Goal: Find specific page/section: Find specific page/section

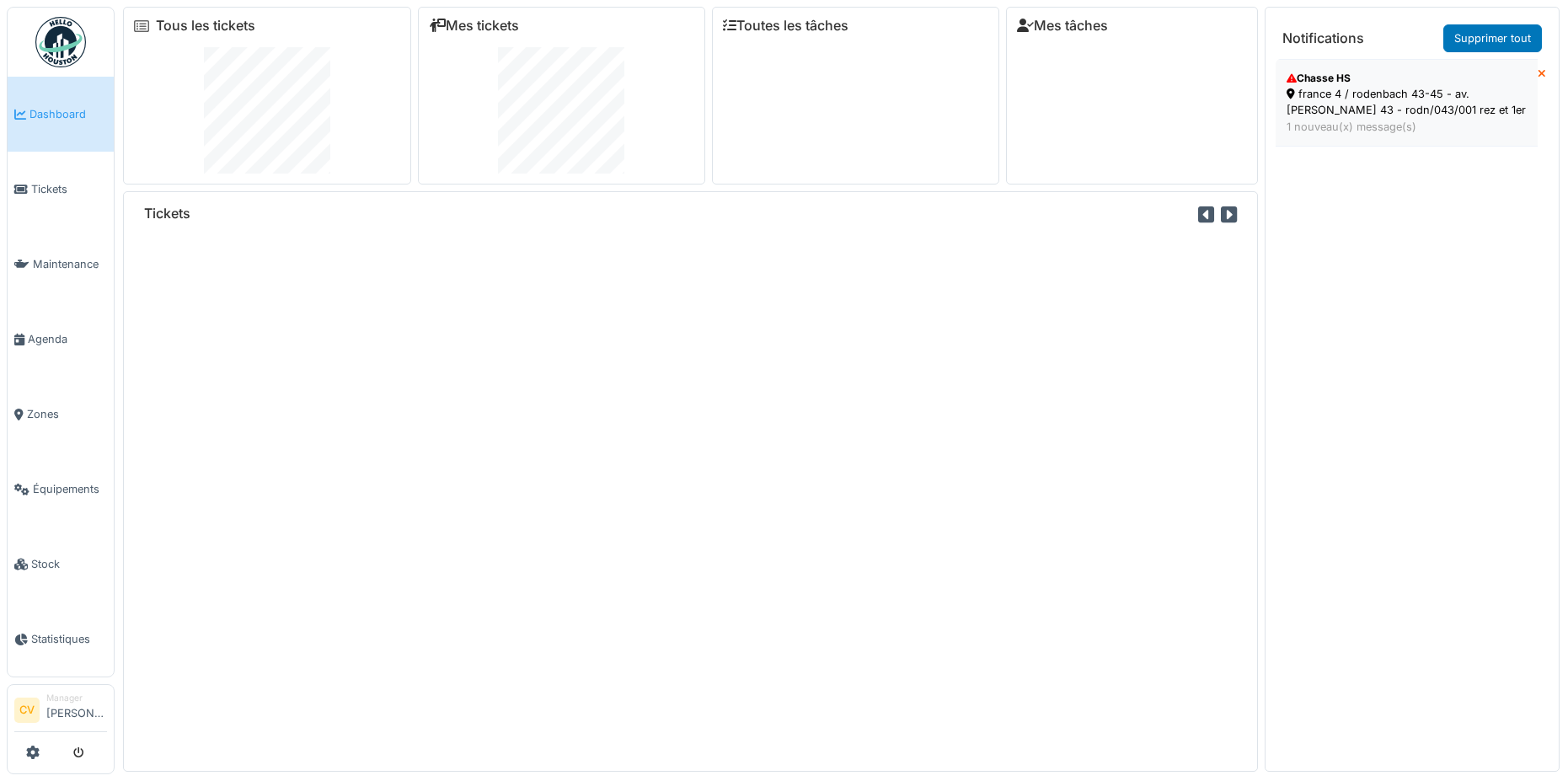
click at [1377, 140] on li "Chasse HS france 4 / rodenbach 43-45 - av. g. rodenbach 43 - rodn/043/001 rez e…" at bounding box center [1406, 102] width 261 height 88
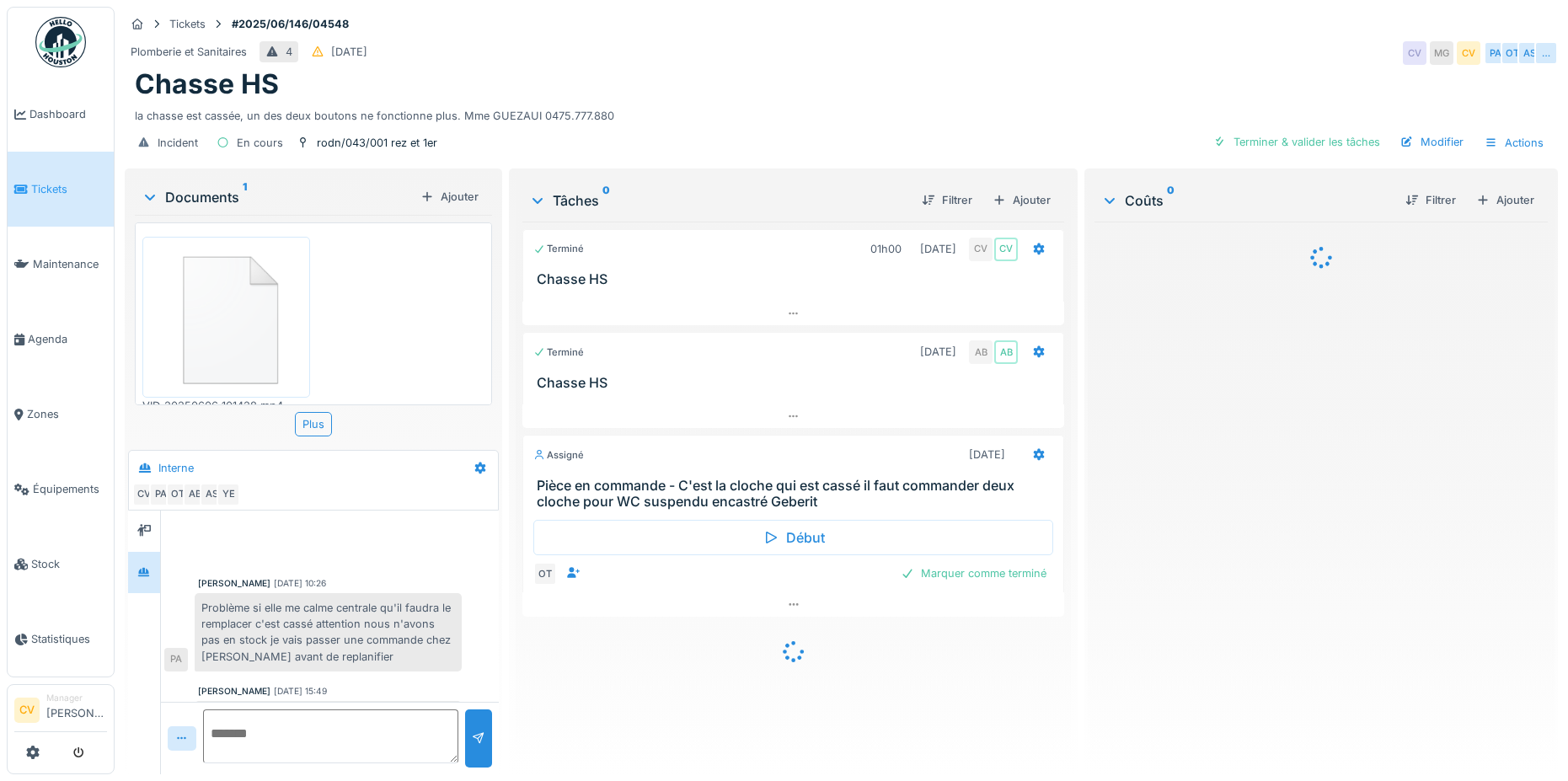
scroll to position [543, 0]
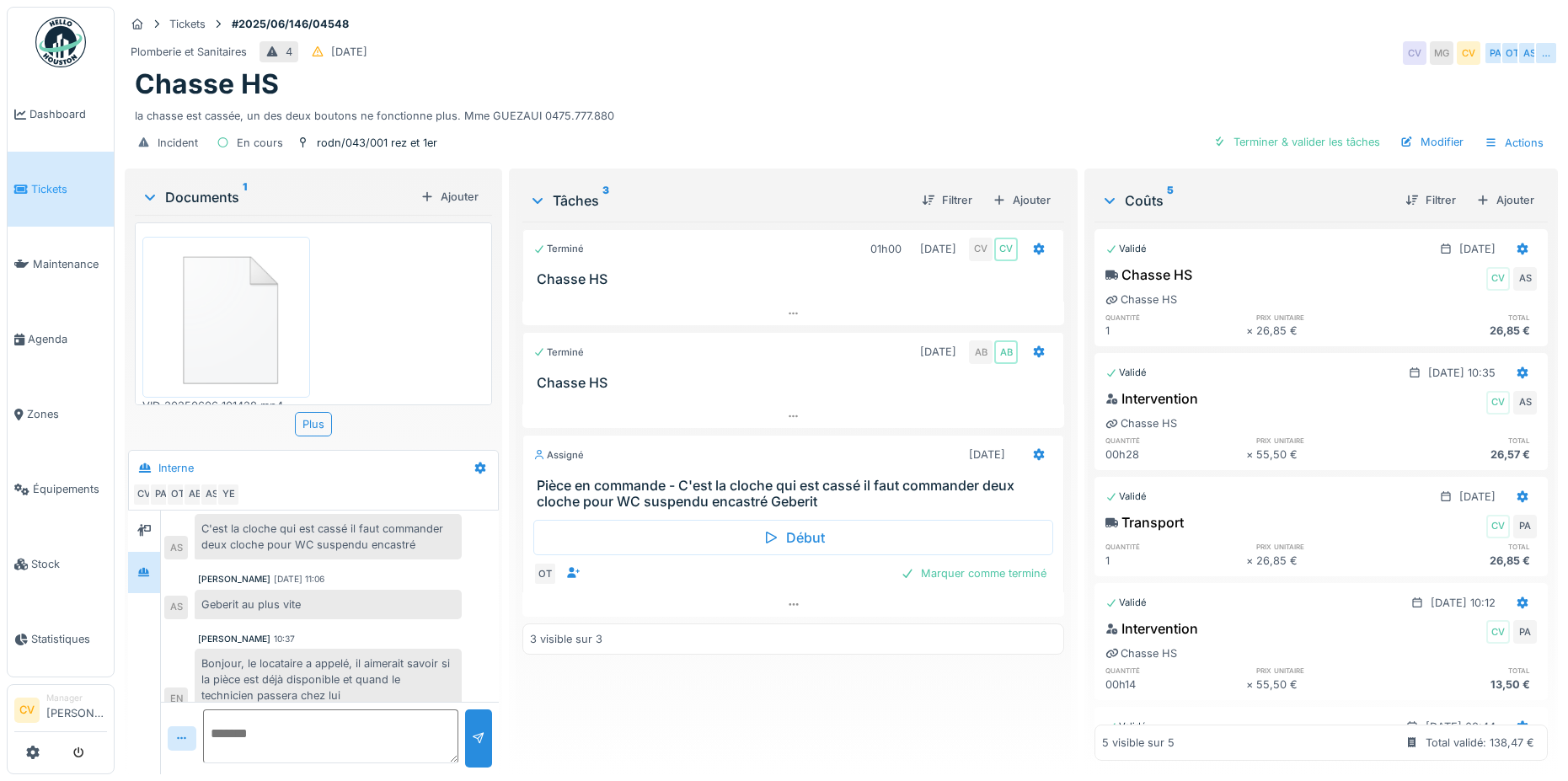
click at [52, 18] on img at bounding box center [61, 42] width 51 height 51
